Goal: Task Accomplishment & Management: Manage account settings

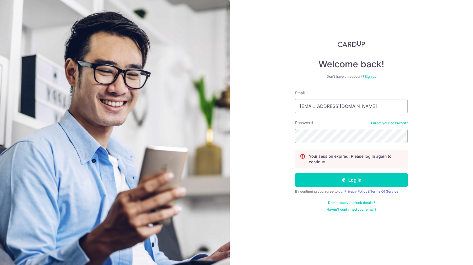
type input "[EMAIL_ADDRESS][DOMAIN_NAME]"
click at [295, 173] on button "Log in" at bounding box center [351, 180] width 113 height 14
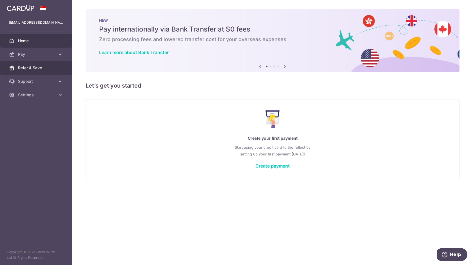
click at [44, 70] on span "Refer & Save" at bounding box center [36, 68] width 37 height 6
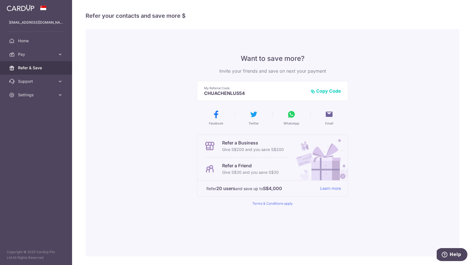
click at [328, 92] on button "Copy Code" at bounding box center [325, 91] width 30 height 6
click at [370, 110] on div "Want to save more? Invite your friends and save on next your payment My Referra…" at bounding box center [273, 142] width 374 height 227
click at [379, 99] on div "Want to save more? Invite your friends and save on next your payment My Referra…" at bounding box center [273, 142] width 374 height 227
